Goal: Transaction & Acquisition: Purchase product/service

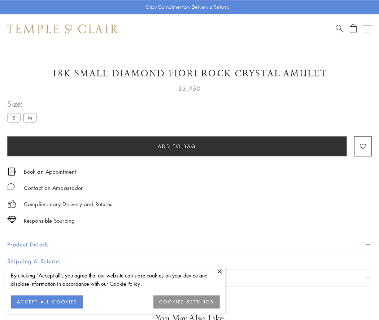
scroll to position [6, 0]
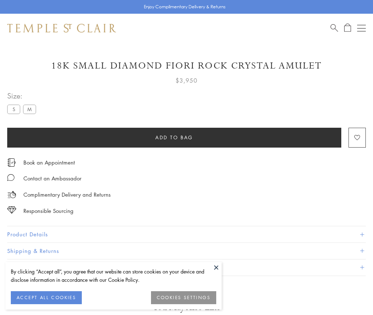
click at [174, 137] on span "Add to bag" at bounding box center [175, 137] width 38 height 8
